Goal: Information Seeking & Learning: Learn about a topic

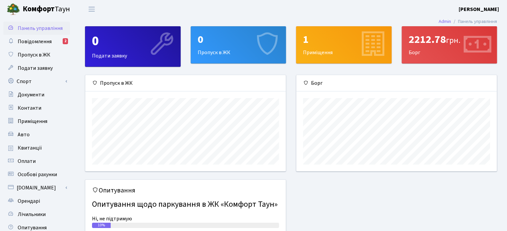
scroll to position [96, 200]
click at [60, 38] on link "Повідомлення 2" at bounding box center [36, 41] width 67 height 13
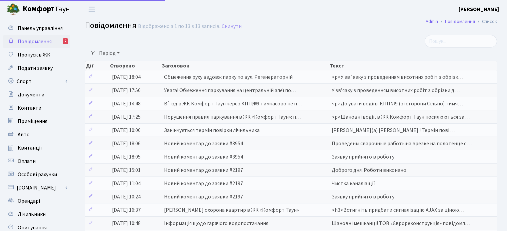
select select "25"
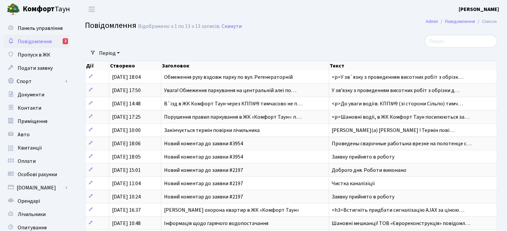
click at [44, 42] on span "Повідомлення" at bounding box center [35, 41] width 34 height 7
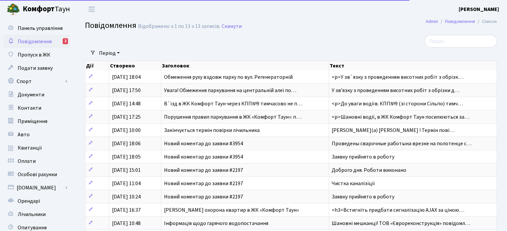
select select "25"
click at [46, 30] on span "Панель управління" at bounding box center [40, 28] width 45 height 7
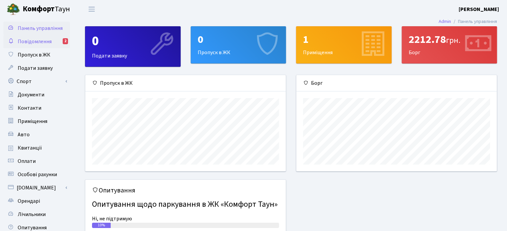
scroll to position [96, 200]
click at [46, 38] on span "Повідомлення" at bounding box center [35, 41] width 34 height 7
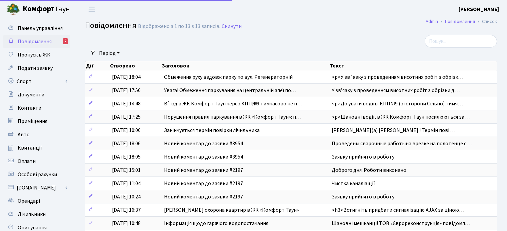
select select "25"
click at [48, 54] on span "Пропуск в ЖК" at bounding box center [34, 54] width 33 height 7
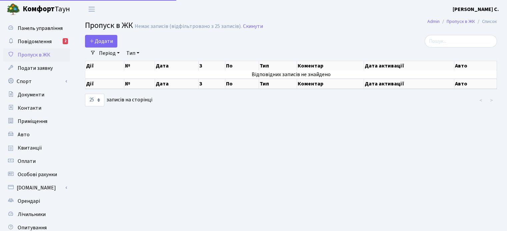
select select "25"
click at [45, 42] on span "Повідомлення" at bounding box center [35, 41] width 34 height 7
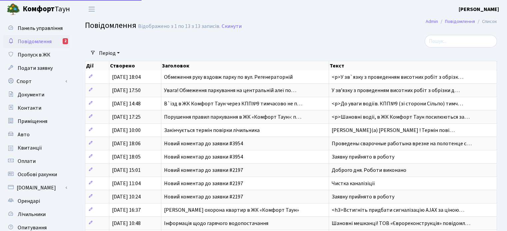
select select "25"
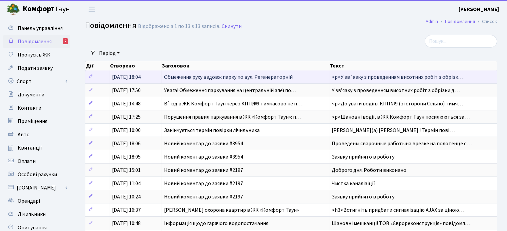
click at [204, 77] on span "Обмеження руху вздовж парку по вул. Регенераторній" at bounding box center [228, 77] width 129 height 7
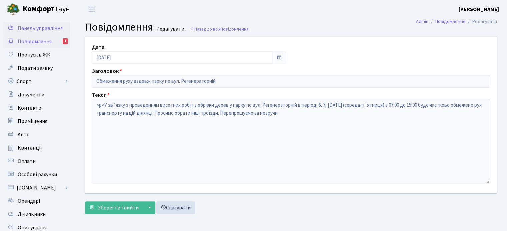
click at [38, 30] on span "Панель управління" at bounding box center [40, 28] width 45 height 7
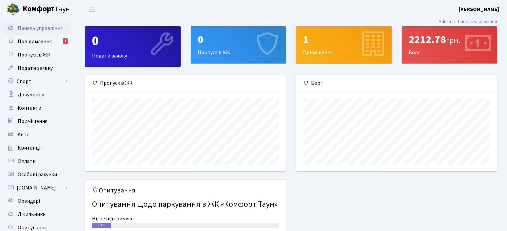
scroll to position [96, 200]
click at [490, 9] on b "[PERSON_NAME]" at bounding box center [478, 9] width 40 height 7
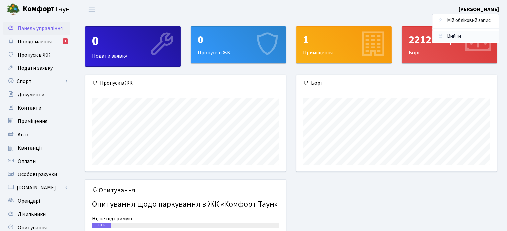
click at [464, 36] on link "Вийти" at bounding box center [465, 36] width 66 height 10
